Goal: Find specific page/section: Find specific page/section

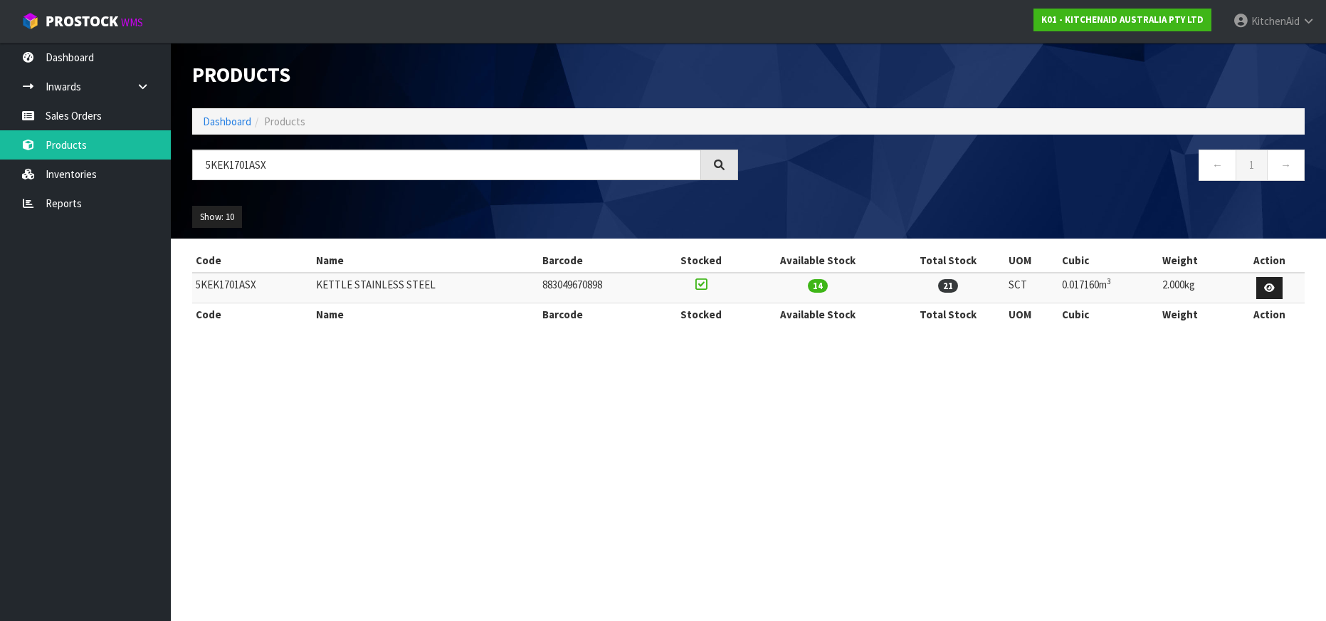
click at [227, 162] on input "5KEK1701ASX" at bounding box center [446, 164] width 509 height 31
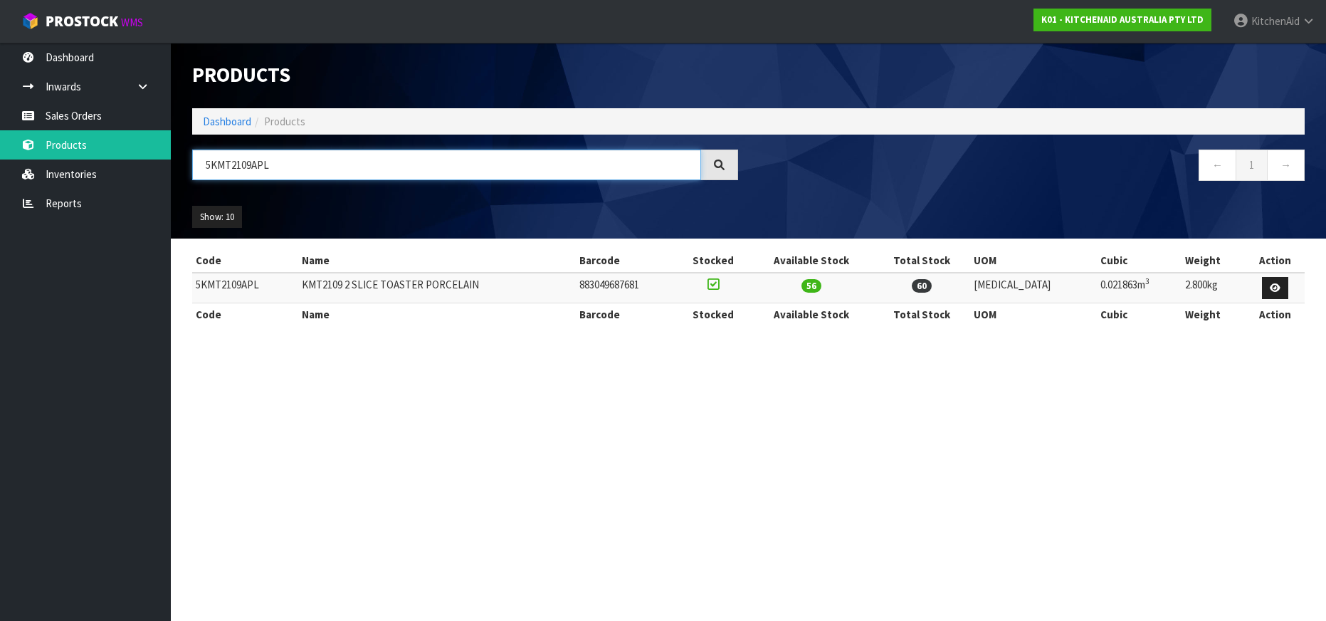
click at [209, 164] on input "5KMT2109APL" at bounding box center [446, 164] width 509 height 31
paste input "4"
click at [232, 172] on input "5KMT4109APL" at bounding box center [446, 164] width 509 height 31
click at [231, 167] on input "5KMT4109APL" at bounding box center [446, 164] width 509 height 31
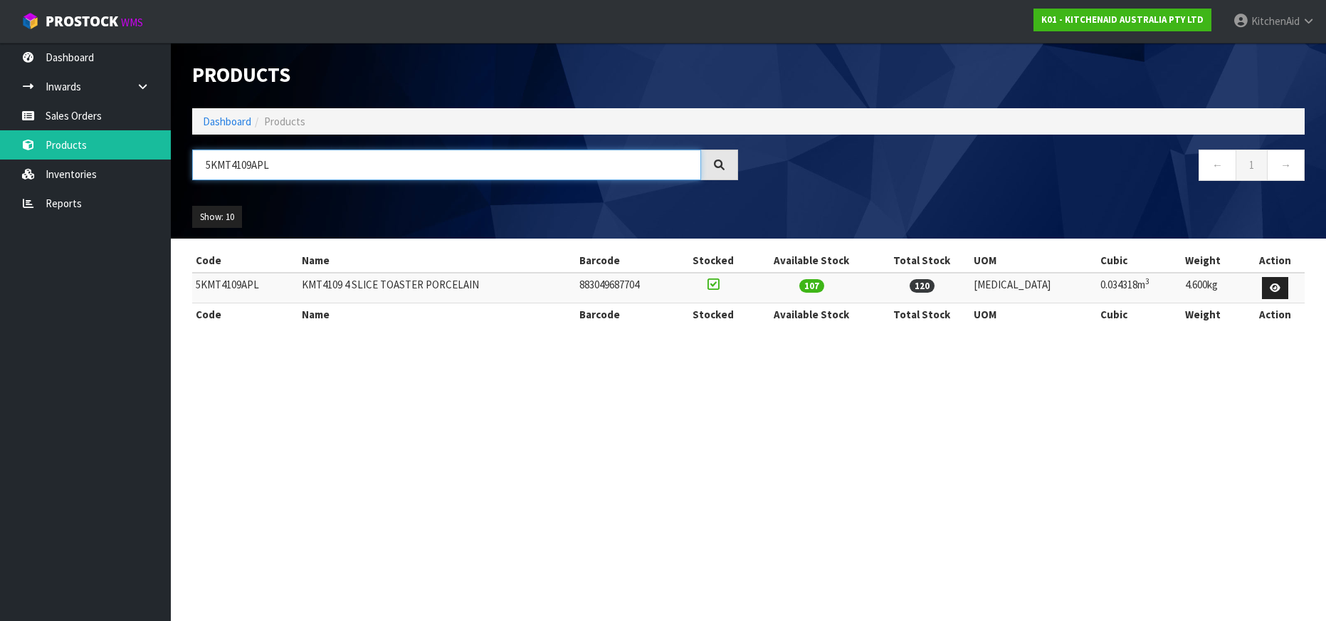
click at [231, 167] on input "5KMT4109APL" at bounding box center [446, 164] width 509 height 31
paste input "SB2072ABM"
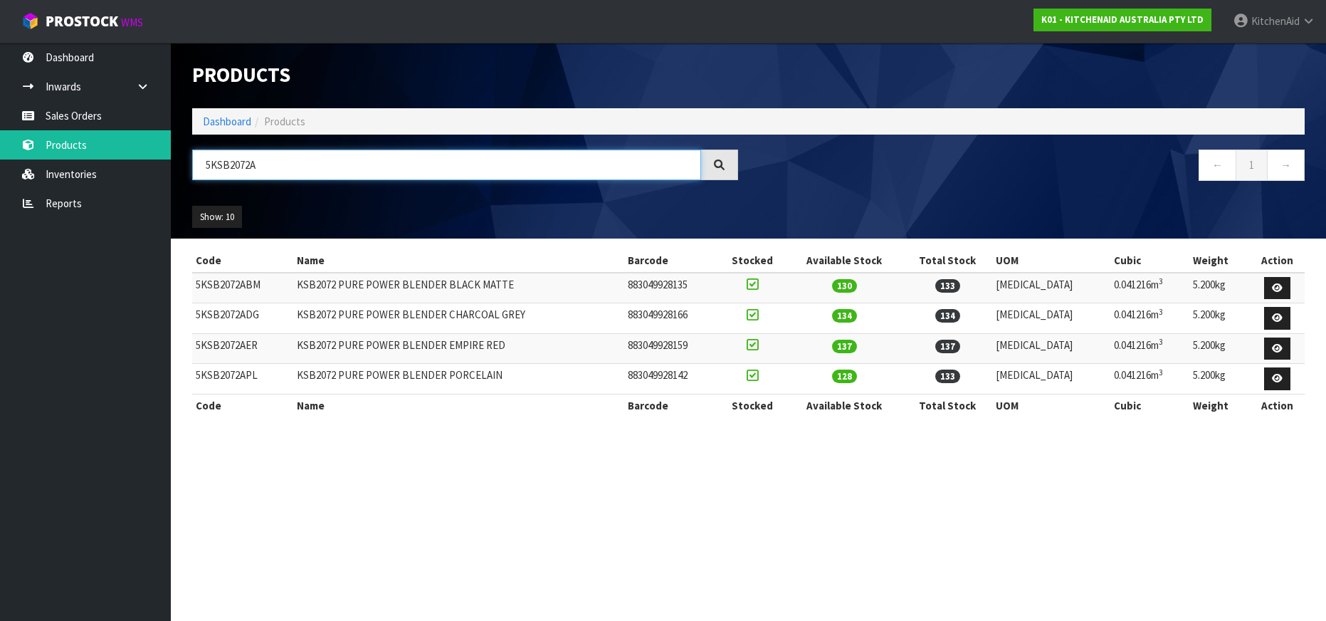
click at [228, 167] on input "5KSB2072A" at bounding box center [446, 164] width 509 height 31
paste input "EK1701APL"
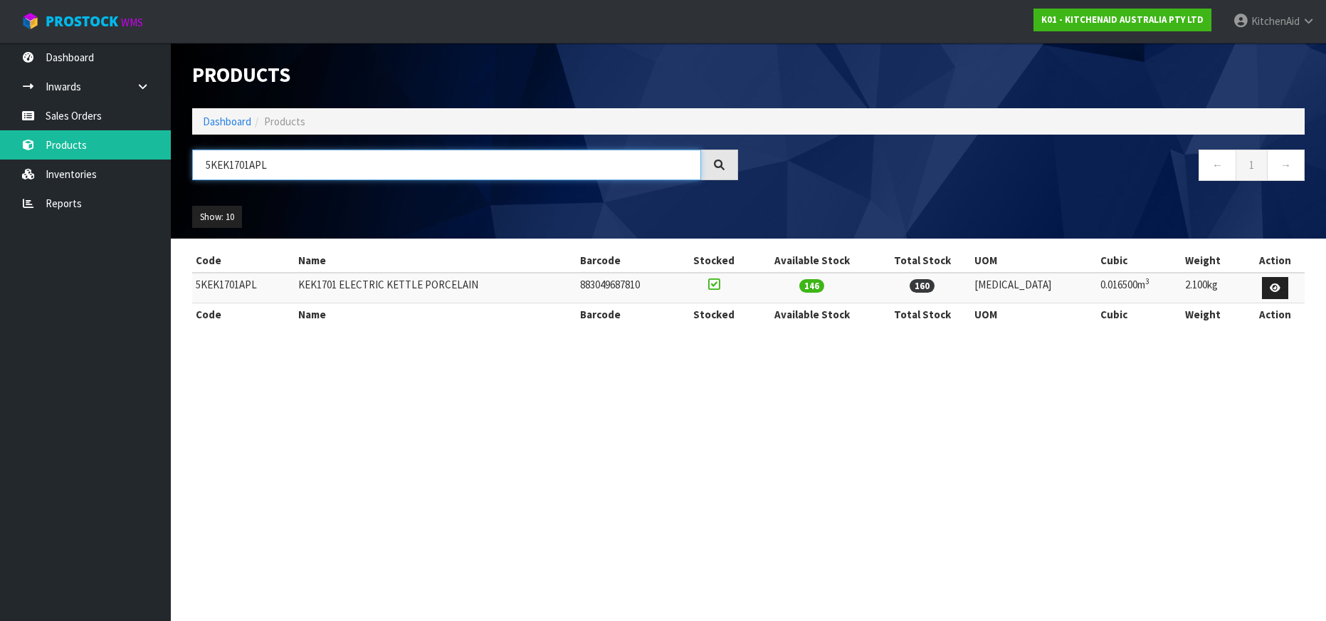
type input "5KEK1701APL"
drag, startPoint x: 272, startPoint y: 171, endPoint x: 199, endPoint y: 167, distance: 73.4
click at [199, 167] on input "5KEK1701APL" at bounding box center [446, 164] width 509 height 31
